Goal: Task Accomplishment & Management: Manage account settings

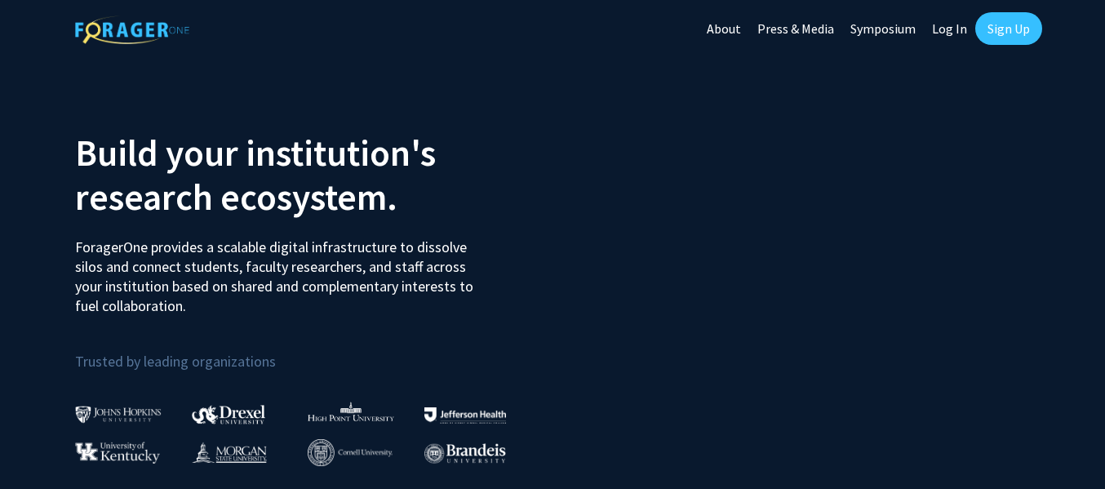
click at [956, 28] on link "Log In" at bounding box center [949, 28] width 51 height 57
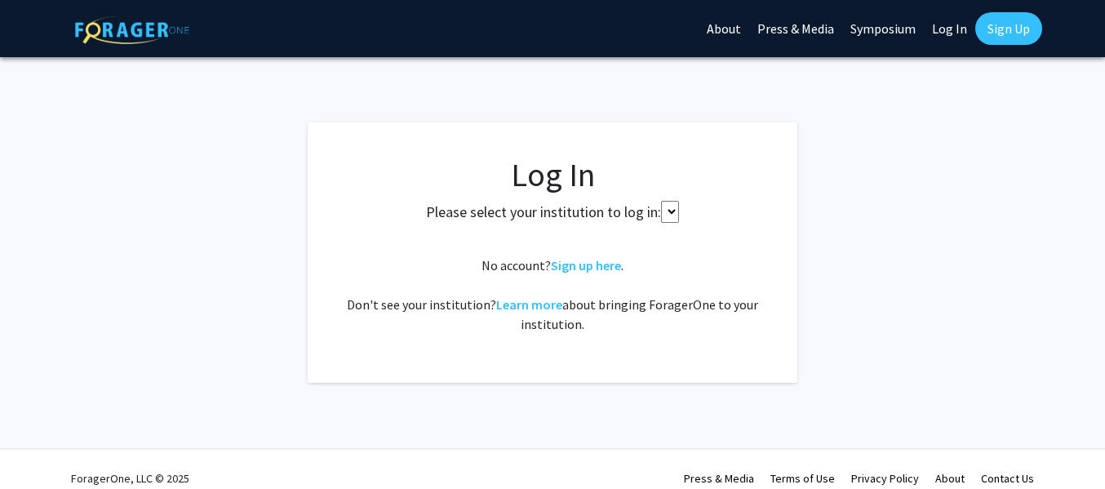
select select
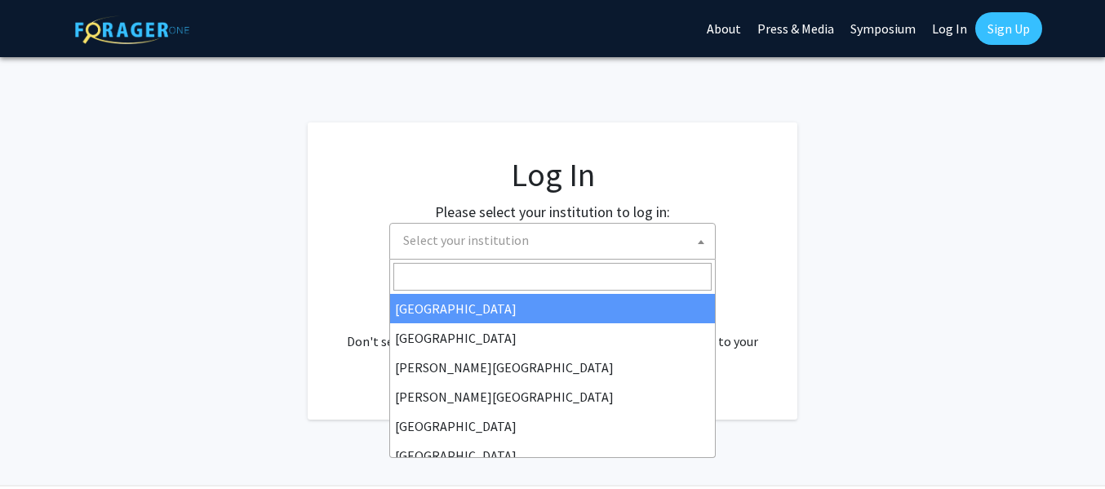
click at [632, 235] on span "Select your institution" at bounding box center [556, 240] width 318 height 33
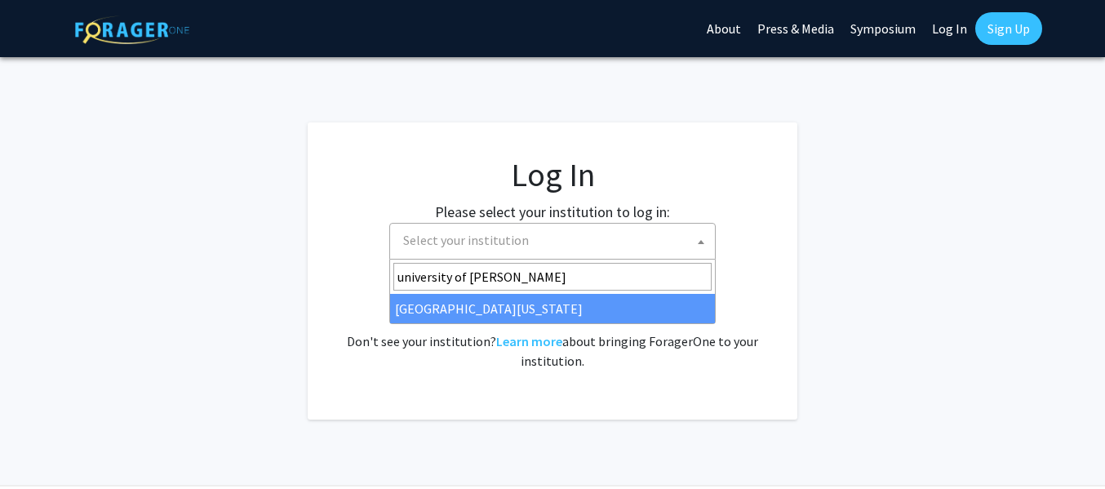
type input "university of kent"
select select "13"
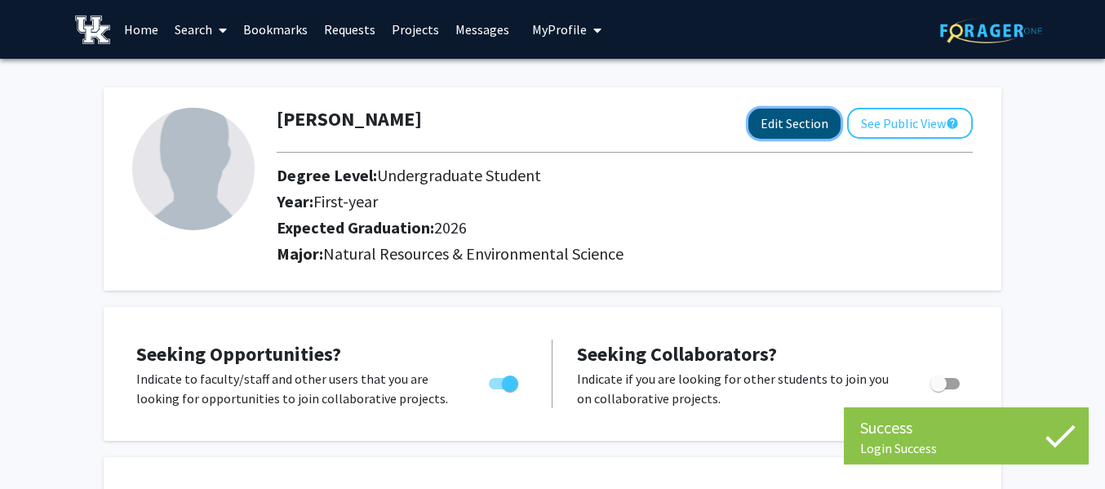
click at [770, 126] on button "Edit Section" at bounding box center [794, 124] width 92 height 30
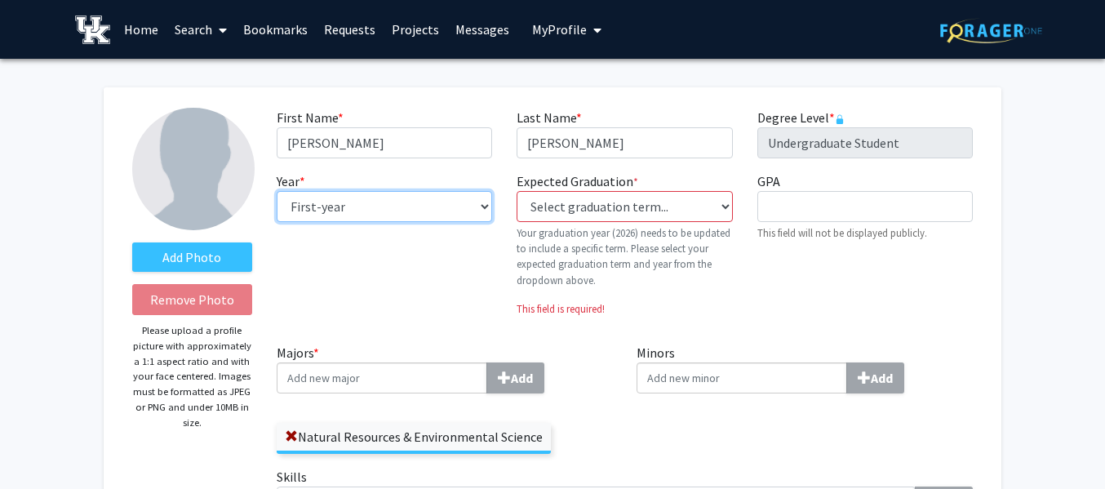
click at [457, 200] on select "--- First-year Sophomore Junior Senior Postbaccalaureate Certificate" at bounding box center [384, 206] width 215 height 31
select select "senior"
click at [277, 191] on select "--- First-year Sophomore Junior Senior Postbaccalaureate Certificate" at bounding box center [384, 206] width 215 height 31
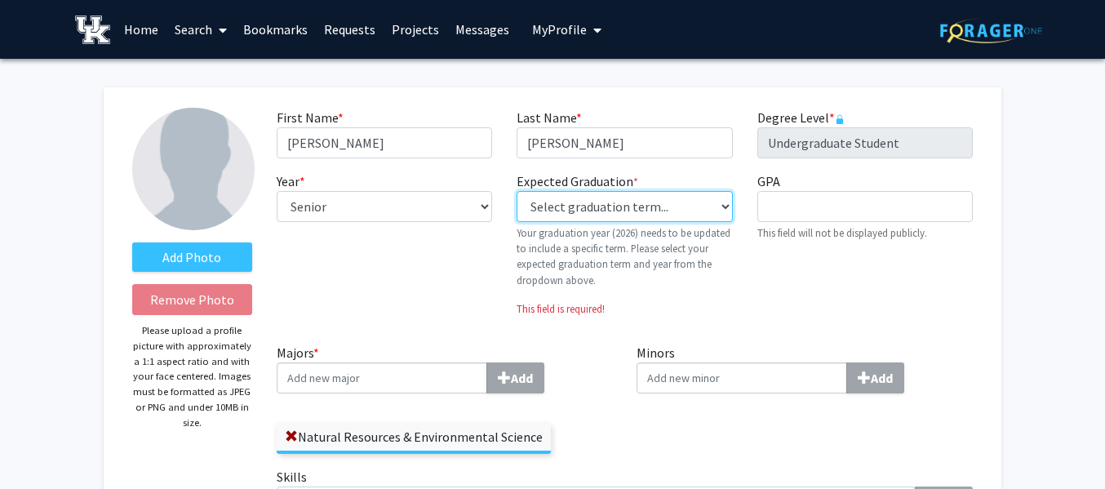
click at [570, 214] on select "Select graduation term... Previous: 2026 (Please select a specific term) Spring…" at bounding box center [624, 206] width 215 height 31
select select "34: spring_2026"
click at [517, 191] on select "Select graduation term... Previous: 2026 (Please select a specific term) Spring…" at bounding box center [624, 206] width 215 height 31
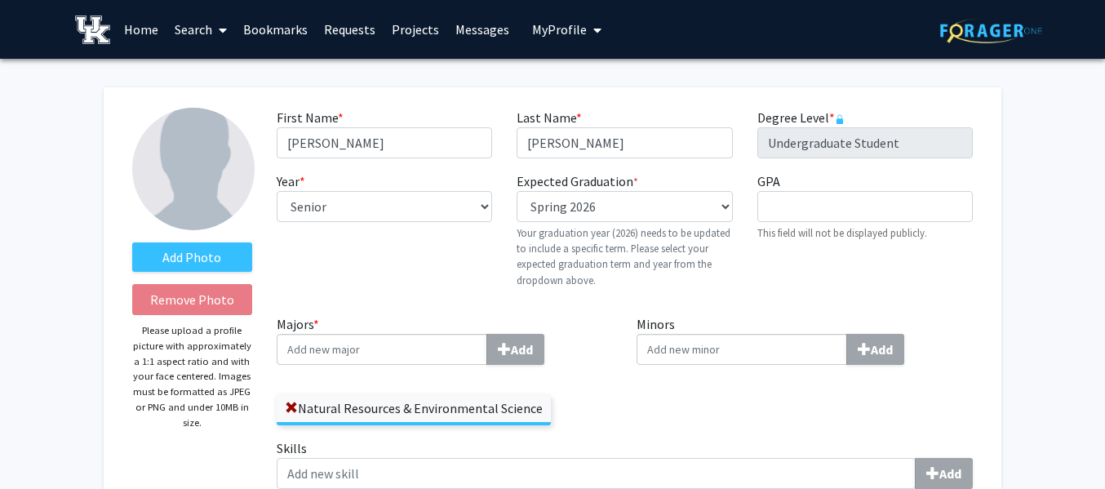
click at [766, 275] on div "GPA required This field will not be displayed publicly." at bounding box center [865, 236] width 240 height 130
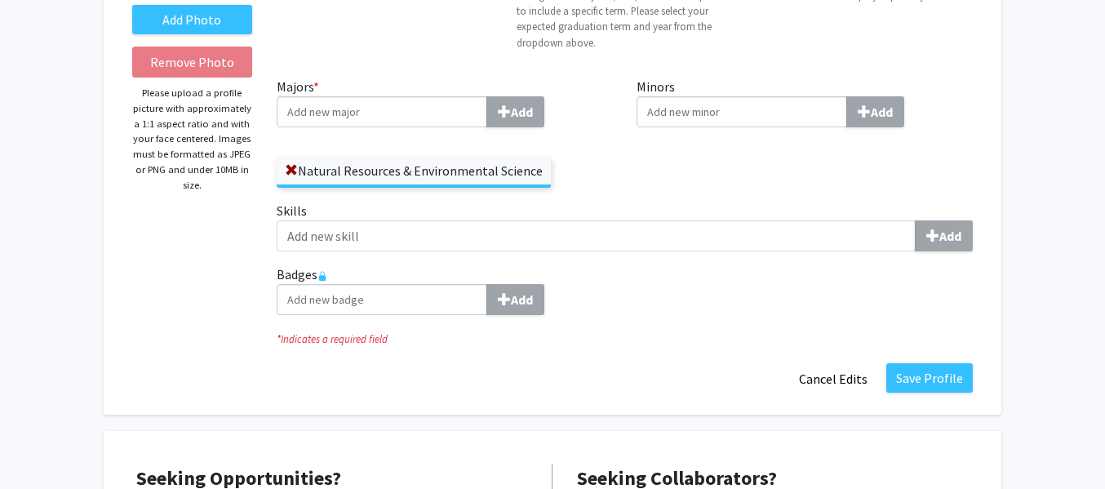
scroll to position [242, 0]
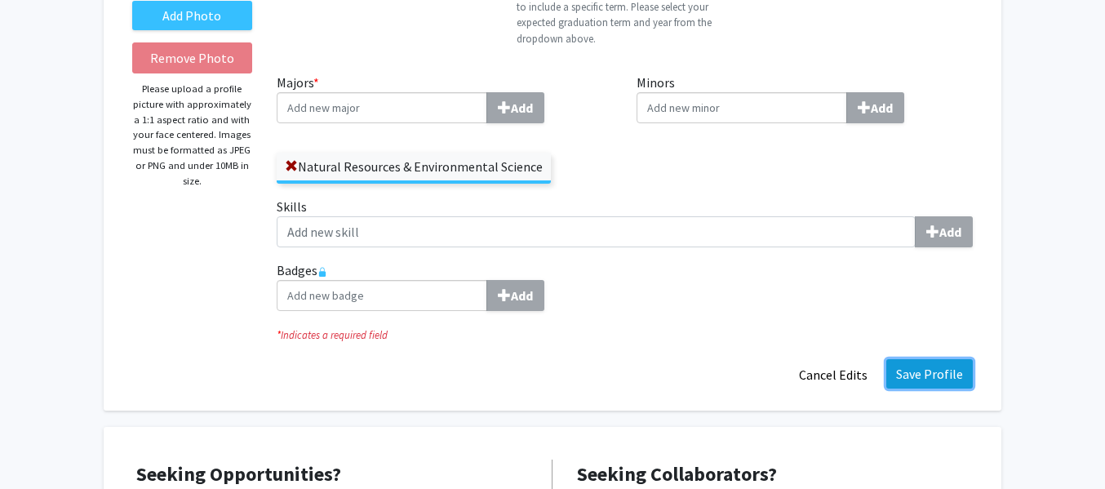
click at [940, 370] on button "Save Profile" at bounding box center [929, 373] width 86 height 29
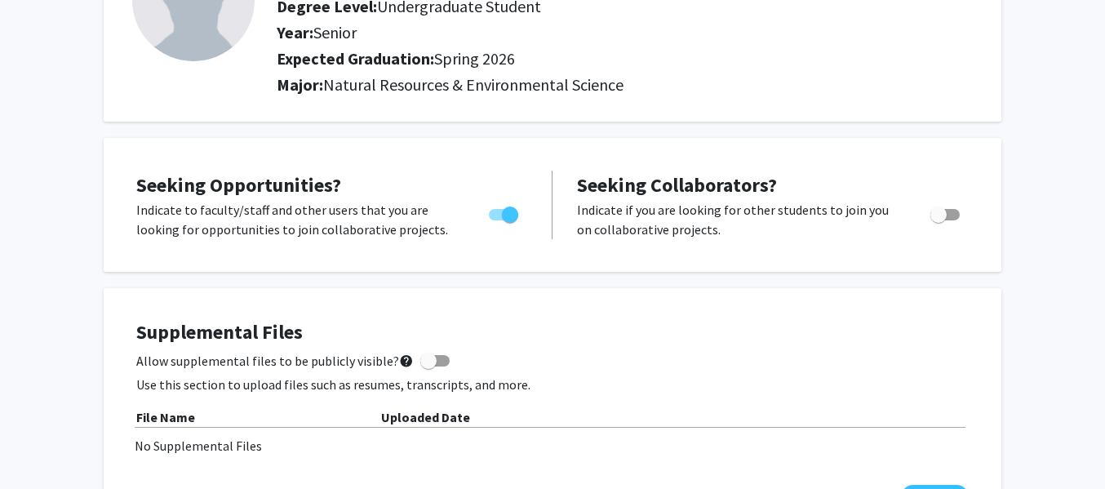
scroll to position [0, 0]
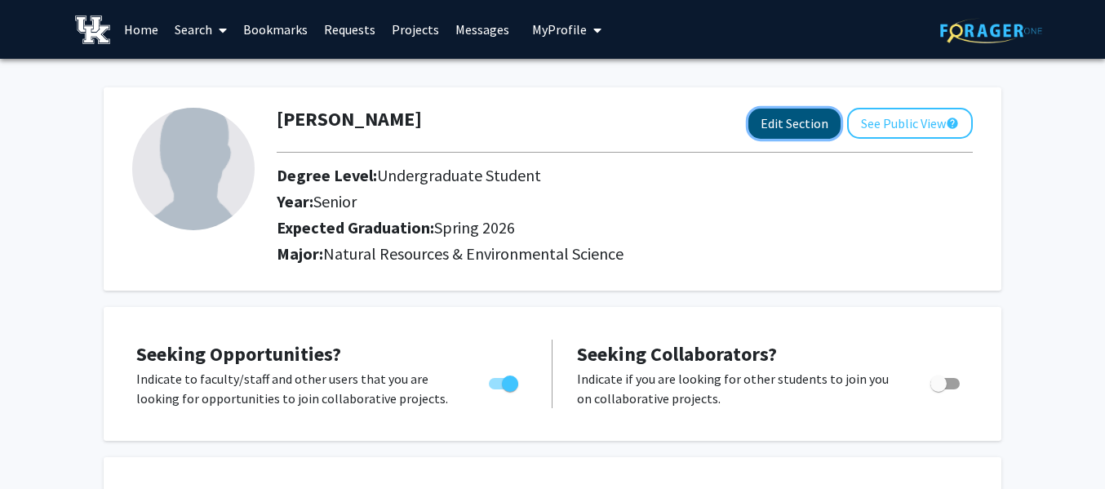
click at [777, 123] on button "Edit Section" at bounding box center [794, 124] width 92 height 30
select select "senior"
select select "33: spring_2026"
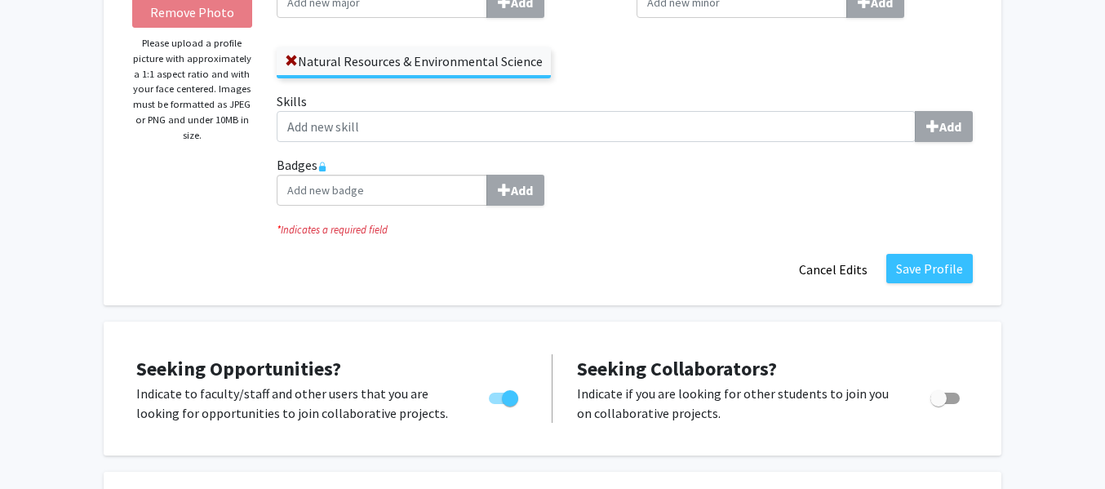
scroll to position [288, 0]
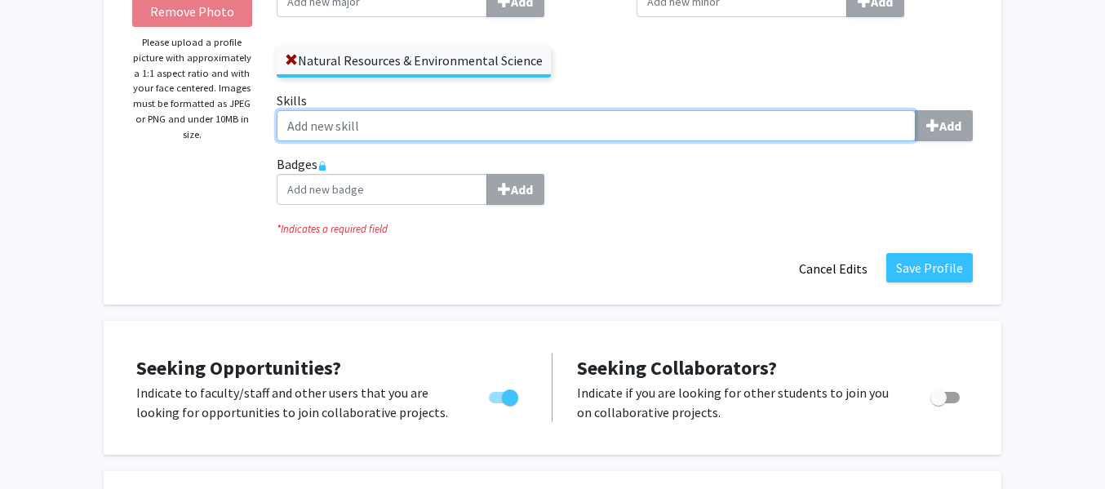
click at [876, 110] on input "Skills Add" at bounding box center [596, 125] width 639 height 31
type input "D"
type input "Water Quality"
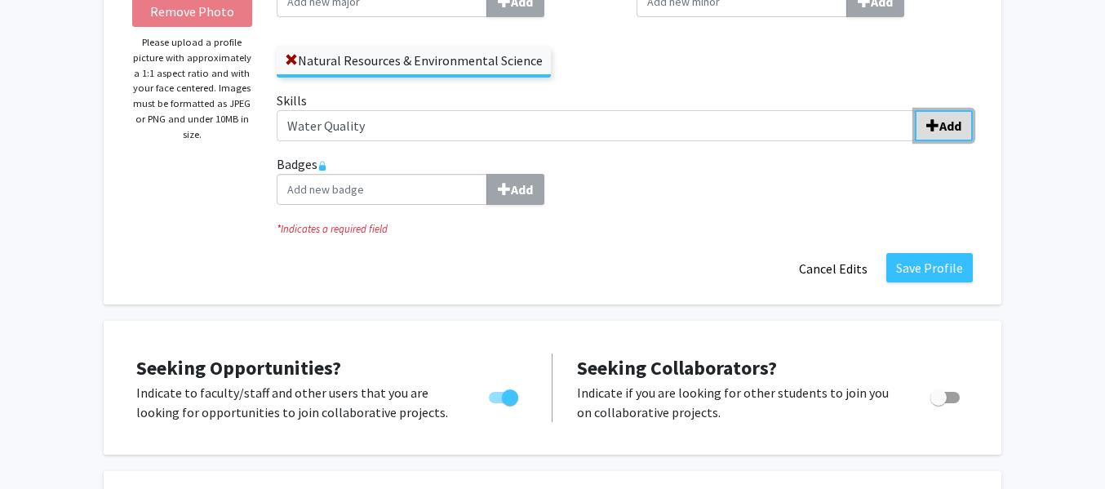
click at [951, 131] on b "Add" at bounding box center [950, 126] width 22 height 16
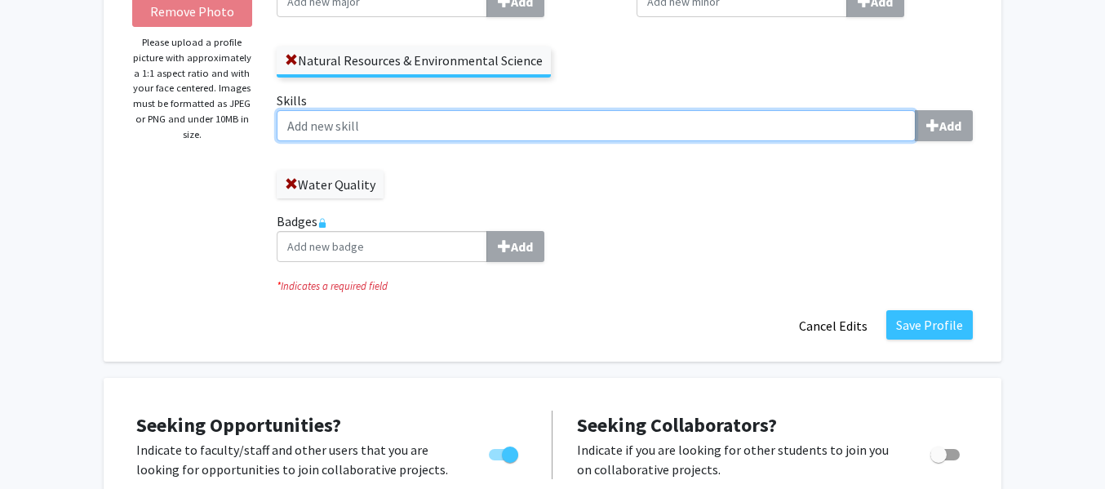
click at [879, 113] on input "Skills Add" at bounding box center [596, 125] width 639 height 31
type input "Data Collection"
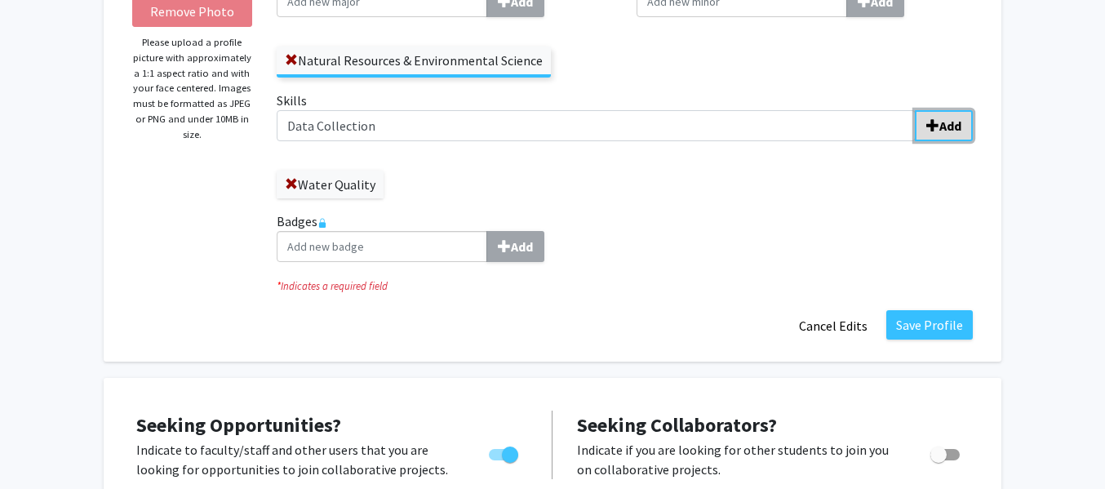
click at [936, 133] on button "Add" at bounding box center [944, 125] width 58 height 31
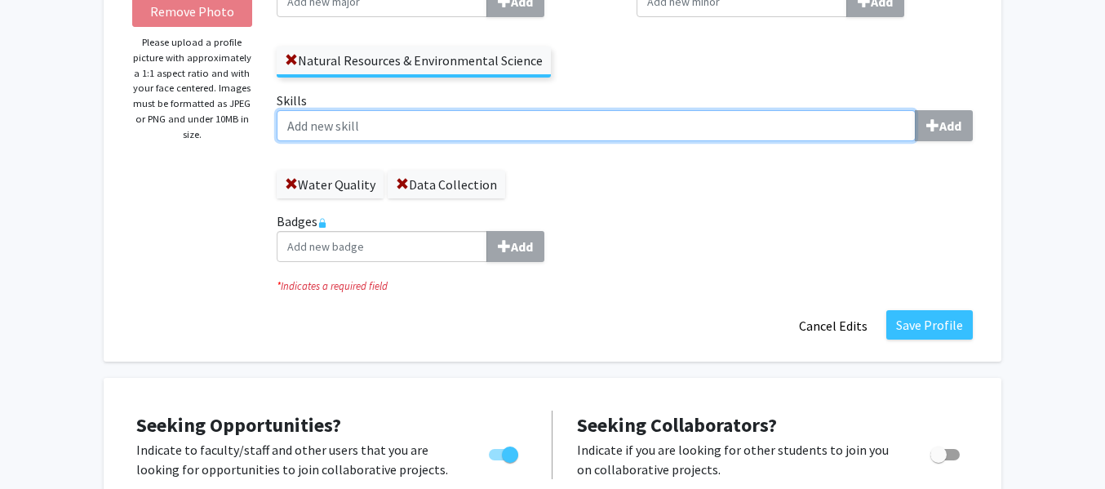
click at [851, 129] on input "Skills Add" at bounding box center [596, 125] width 639 height 31
type input "DNA and RNA Extractions"
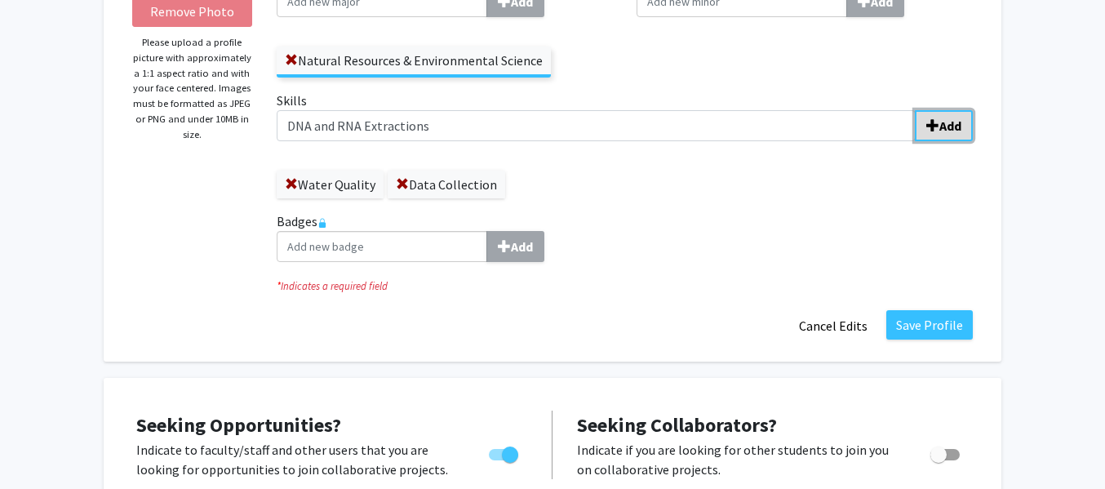
click at [927, 126] on span "submit" at bounding box center [932, 125] width 13 height 13
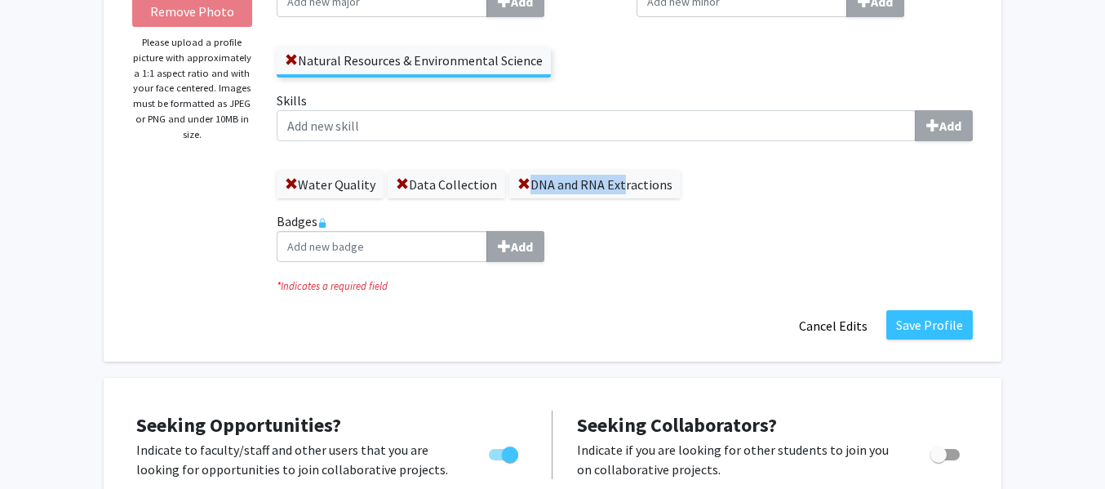
drag, startPoint x: 615, startPoint y: 184, endPoint x: 659, endPoint y: 162, distance: 49.3
click at [659, 162] on div "Water Quality Data Collection DNA and RNA Extractions" at bounding box center [625, 176] width 696 height 44
click at [690, 196] on div "Water Quality Data Collection DNA and RNA Extractions" at bounding box center [625, 176] width 696 height 44
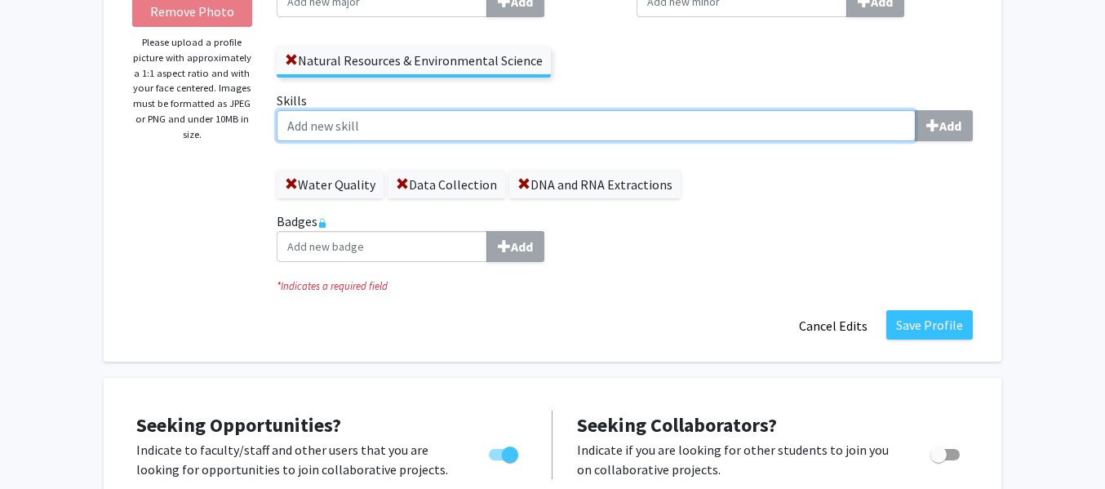
click at [593, 127] on input "Skills Add" at bounding box center [596, 125] width 639 height 31
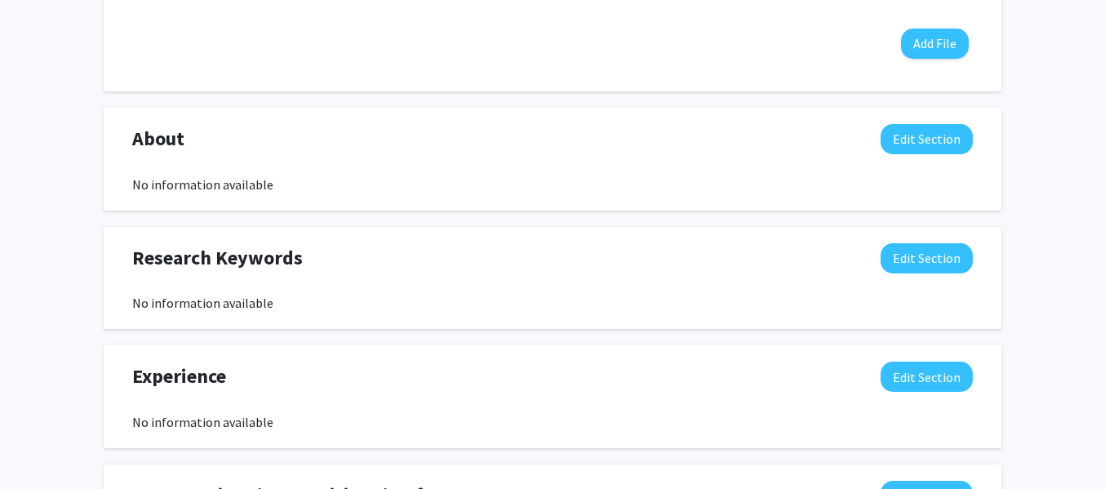
scroll to position [985, 0]
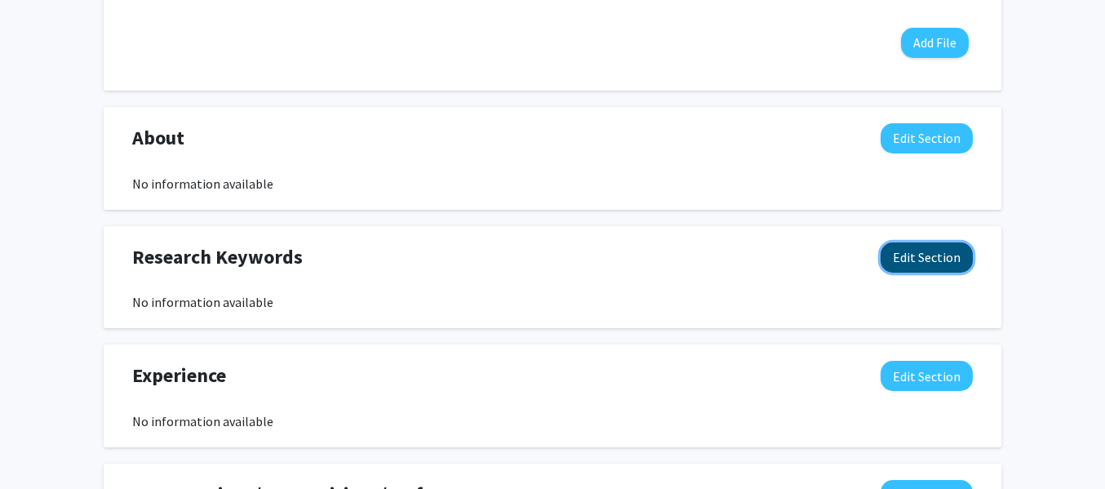
click at [913, 256] on button "Edit Section" at bounding box center [926, 257] width 92 height 30
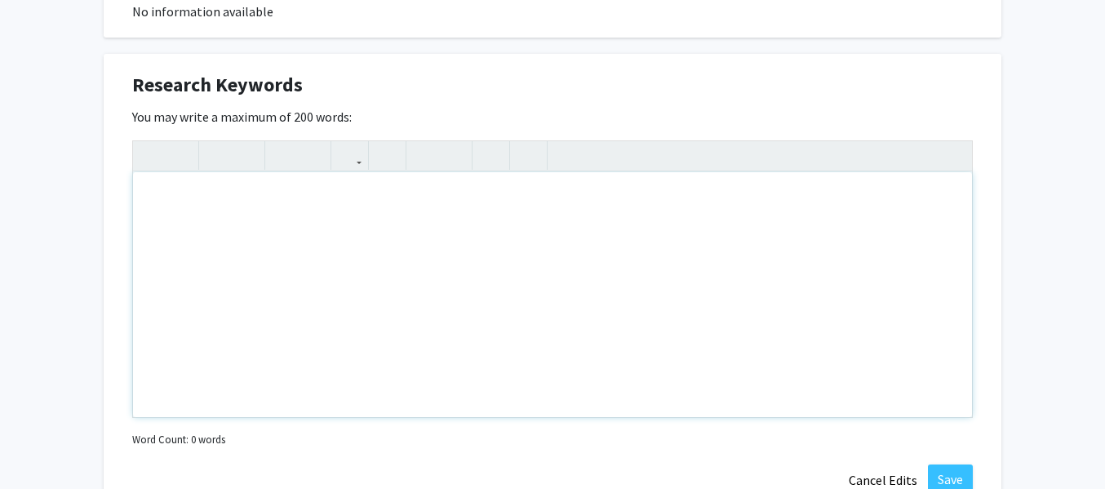
scroll to position [1158, 0]
click at [571, 250] on div "Note to users with screen readers: Please deactivate our accessibility plugin f…" at bounding box center [552, 293] width 839 height 245
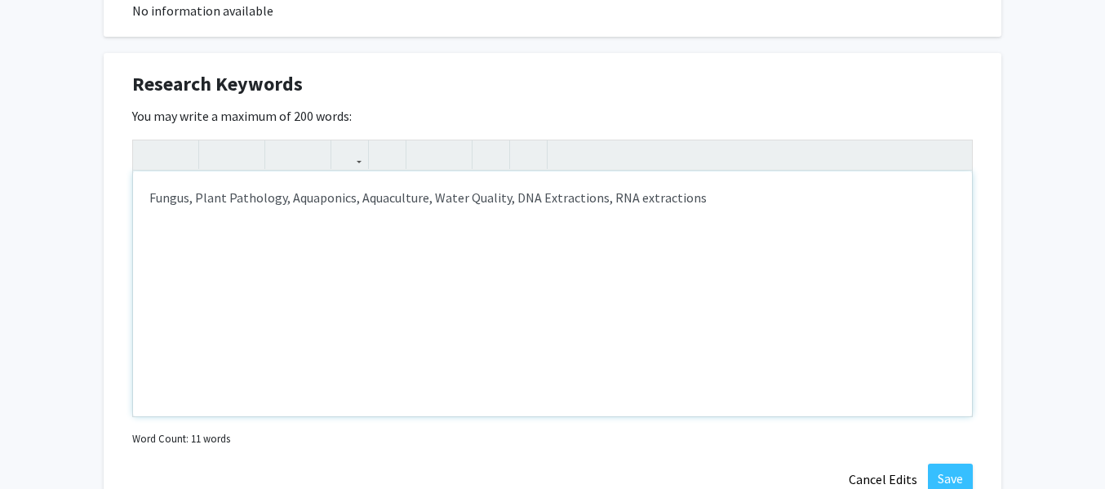
type textarea "Fungus, Plant Pathology, Aquaponics, Aquaculture, Water Quality, DNA Extraction…"
click at [942, 469] on button "Save" at bounding box center [950, 477] width 45 height 29
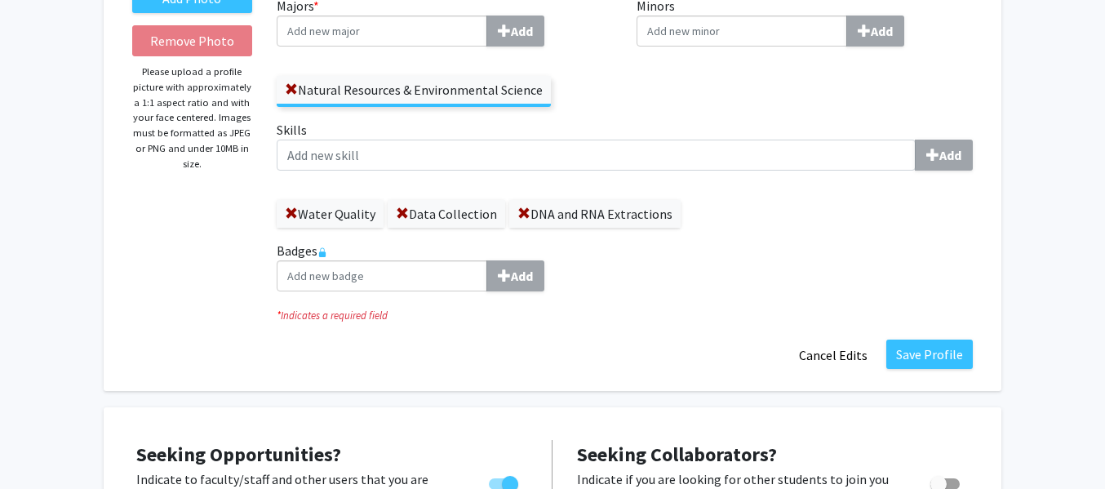
scroll to position [262, 0]
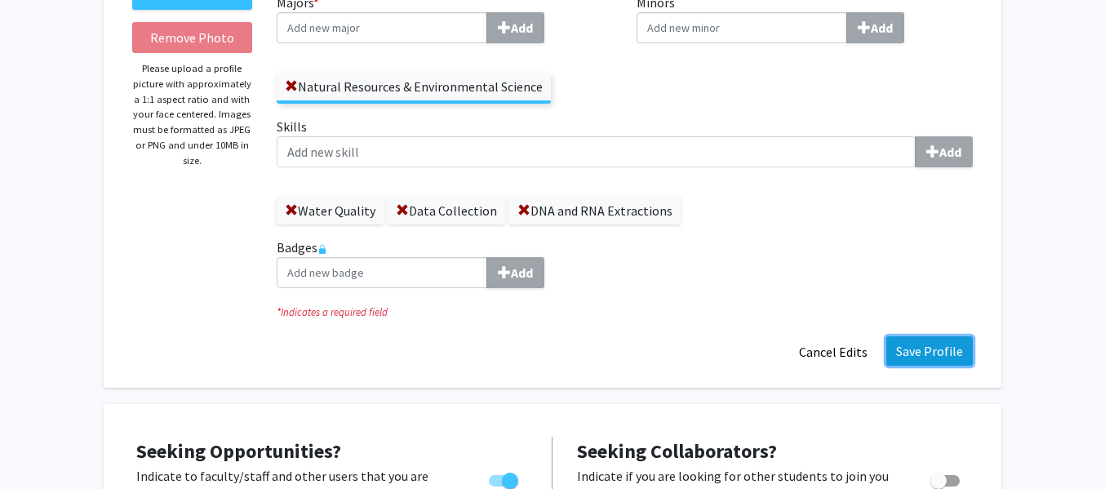
click at [947, 343] on button "Save Profile" at bounding box center [929, 350] width 86 height 29
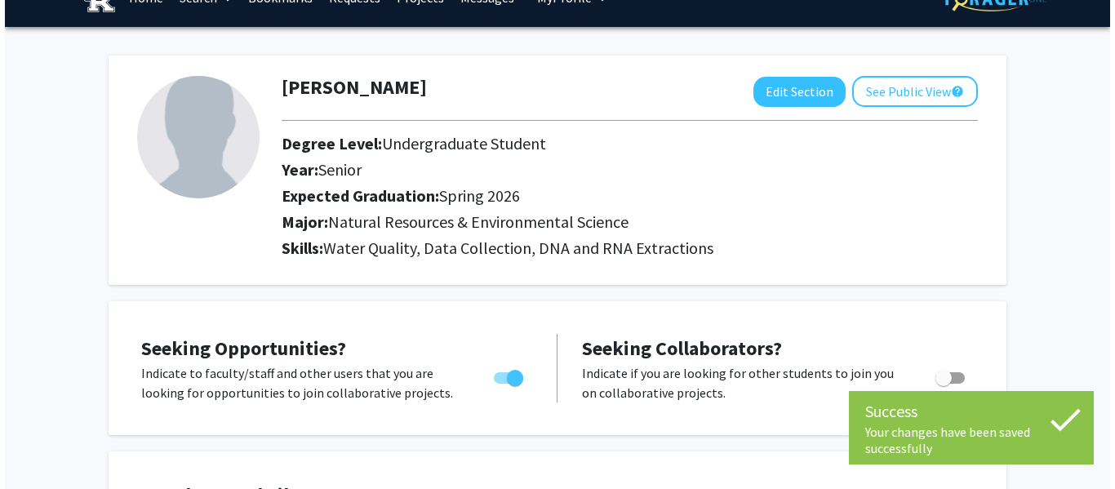
scroll to position [0, 0]
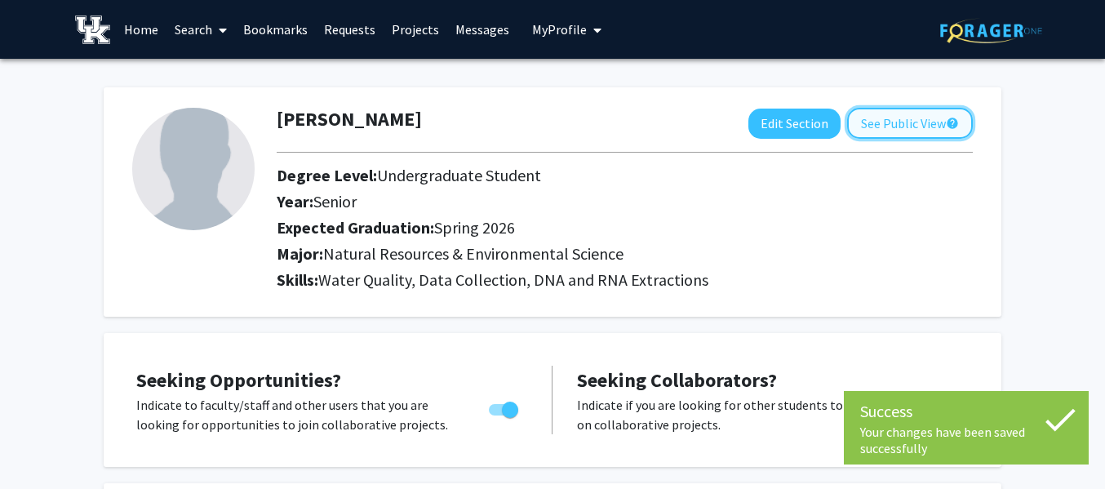
click at [903, 126] on button "See Public View help" at bounding box center [910, 123] width 126 height 31
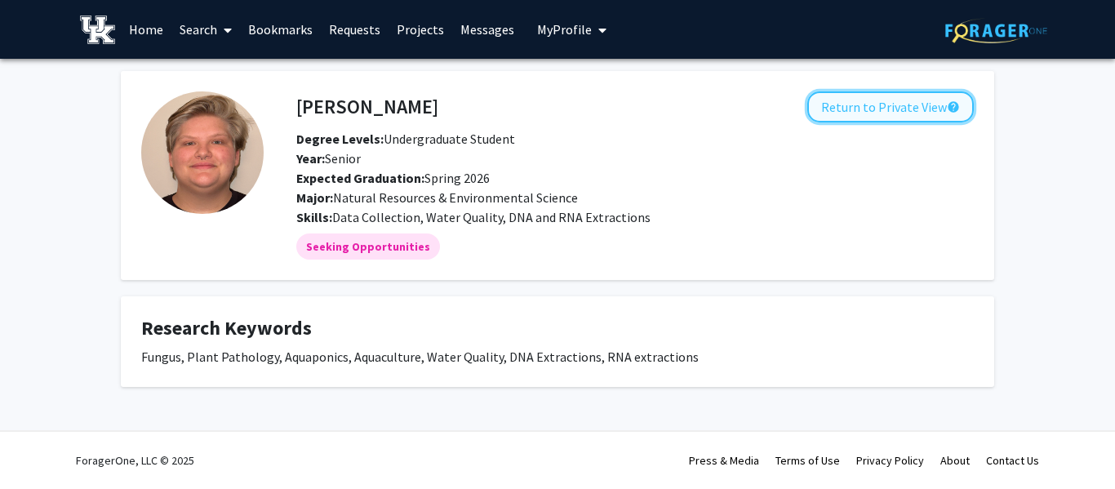
click at [895, 110] on button "Return to Private View help" at bounding box center [890, 106] width 166 height 31
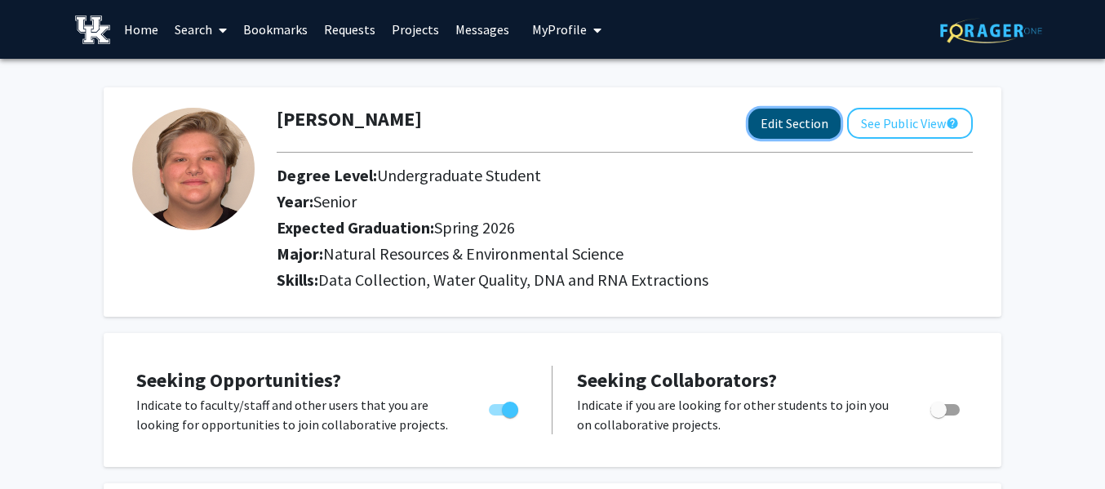
click at [807, 131] on button "Edit Section" at bounding box center [794, 124] width 92 height 30
select select "senior"
select select "33: spring_2026"
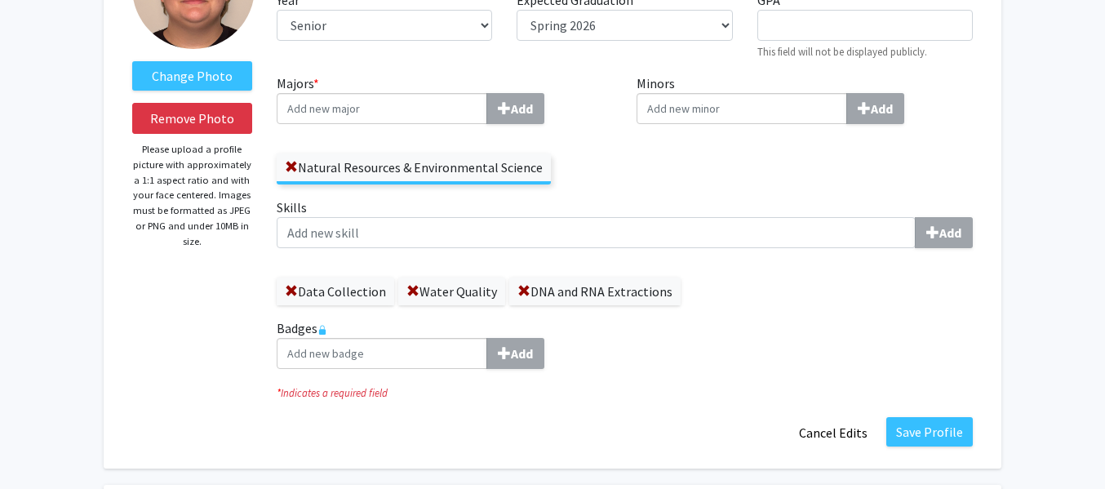
scroll to position [200, 0]
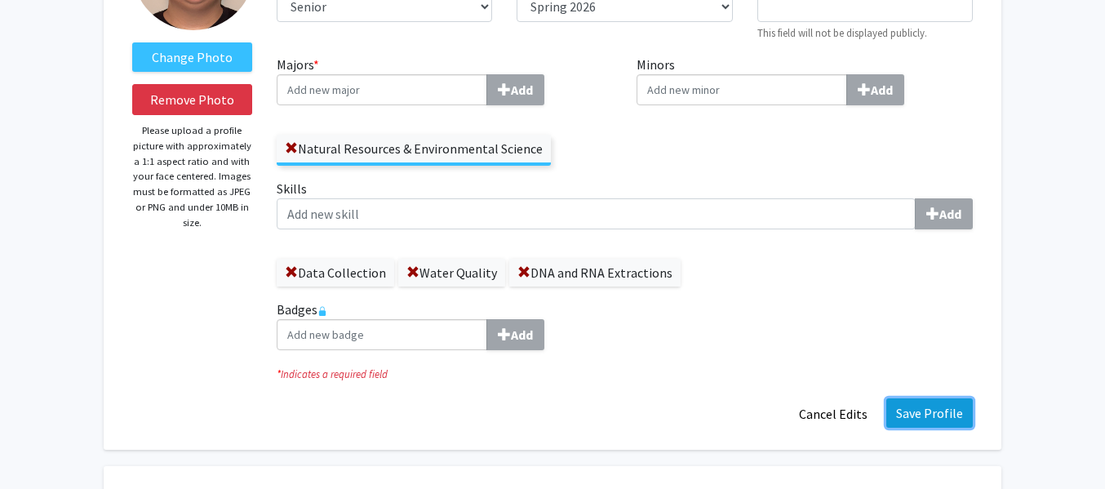
click at [892, 403] on button "Save Profile" at bounding box center [929, 412] width 86 height 29
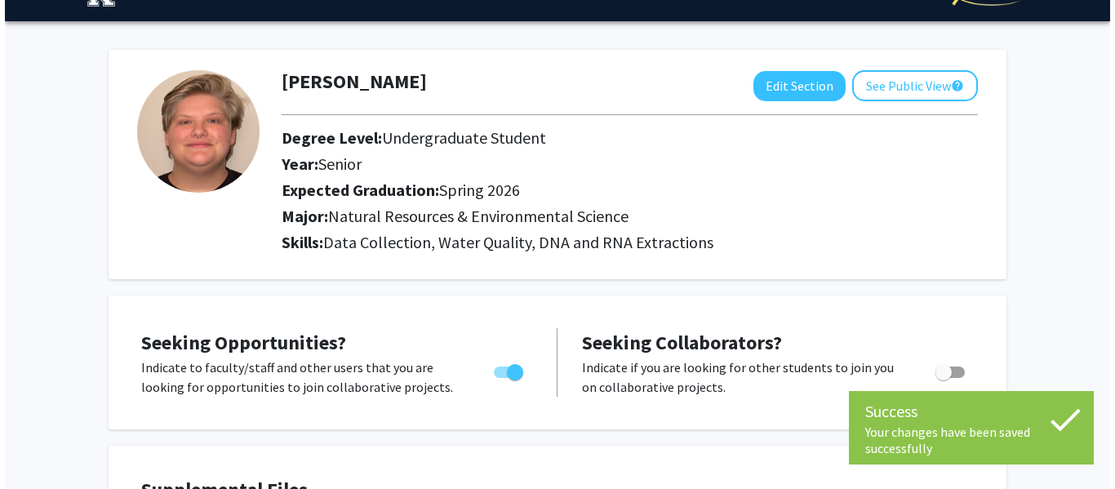
scroll to position [0, 0]
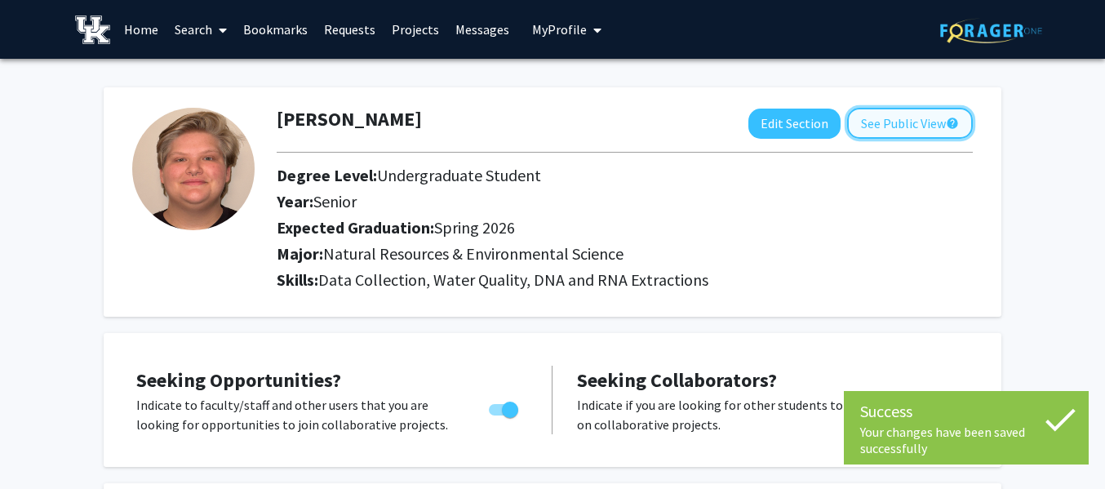
click at [881, 123] on button "See Public View help" at bounding box center [910, 123] width 126 height 31
